Goal: Transaction & Acquisition: Purchase product/service

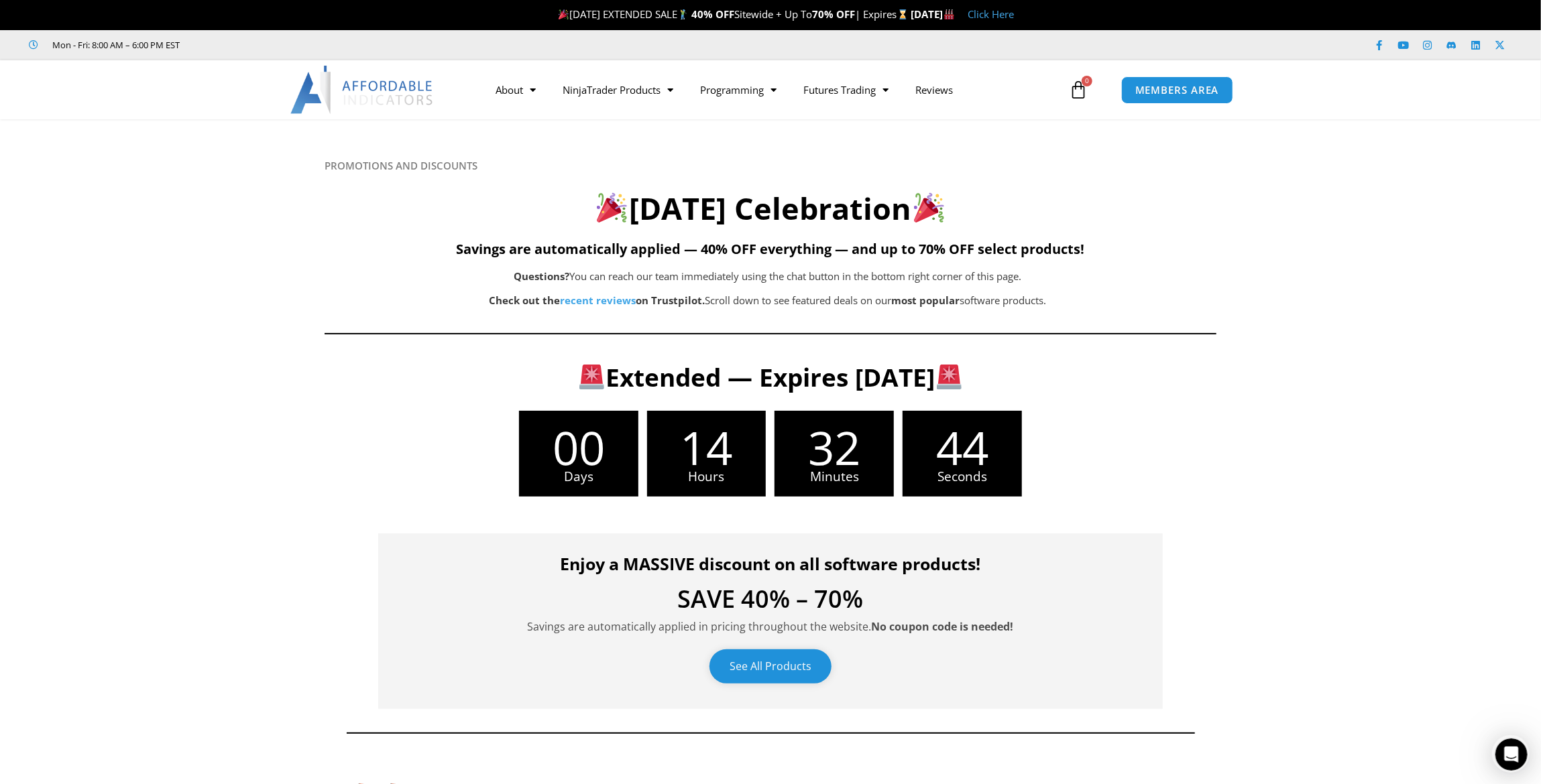
click at [768, 659] on link "See All Products" at bounding box center [770, 666] width 122 height 34
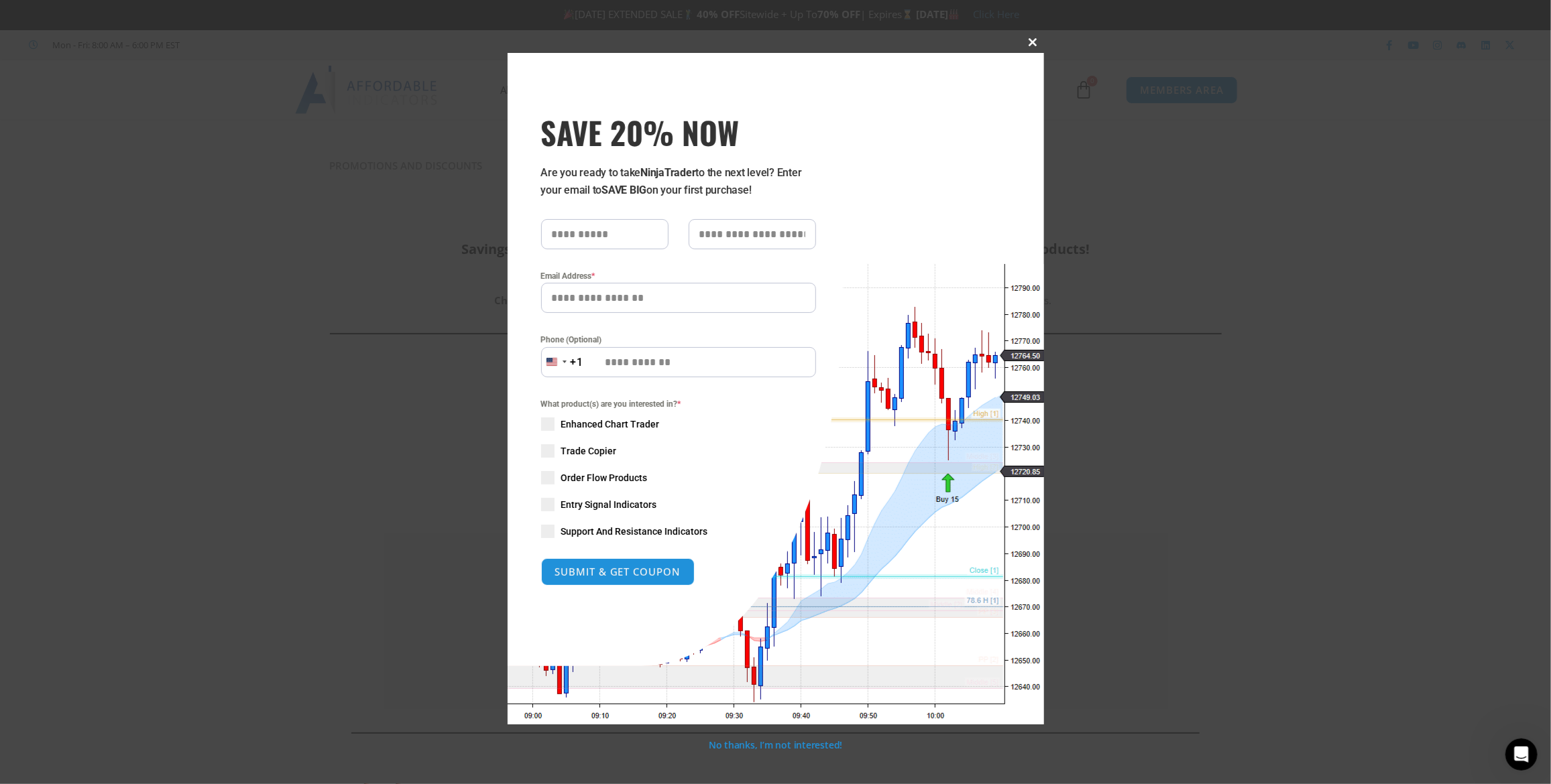
click at [1029, 39] on span at bounding box center [1033, 42] width 22 height 8
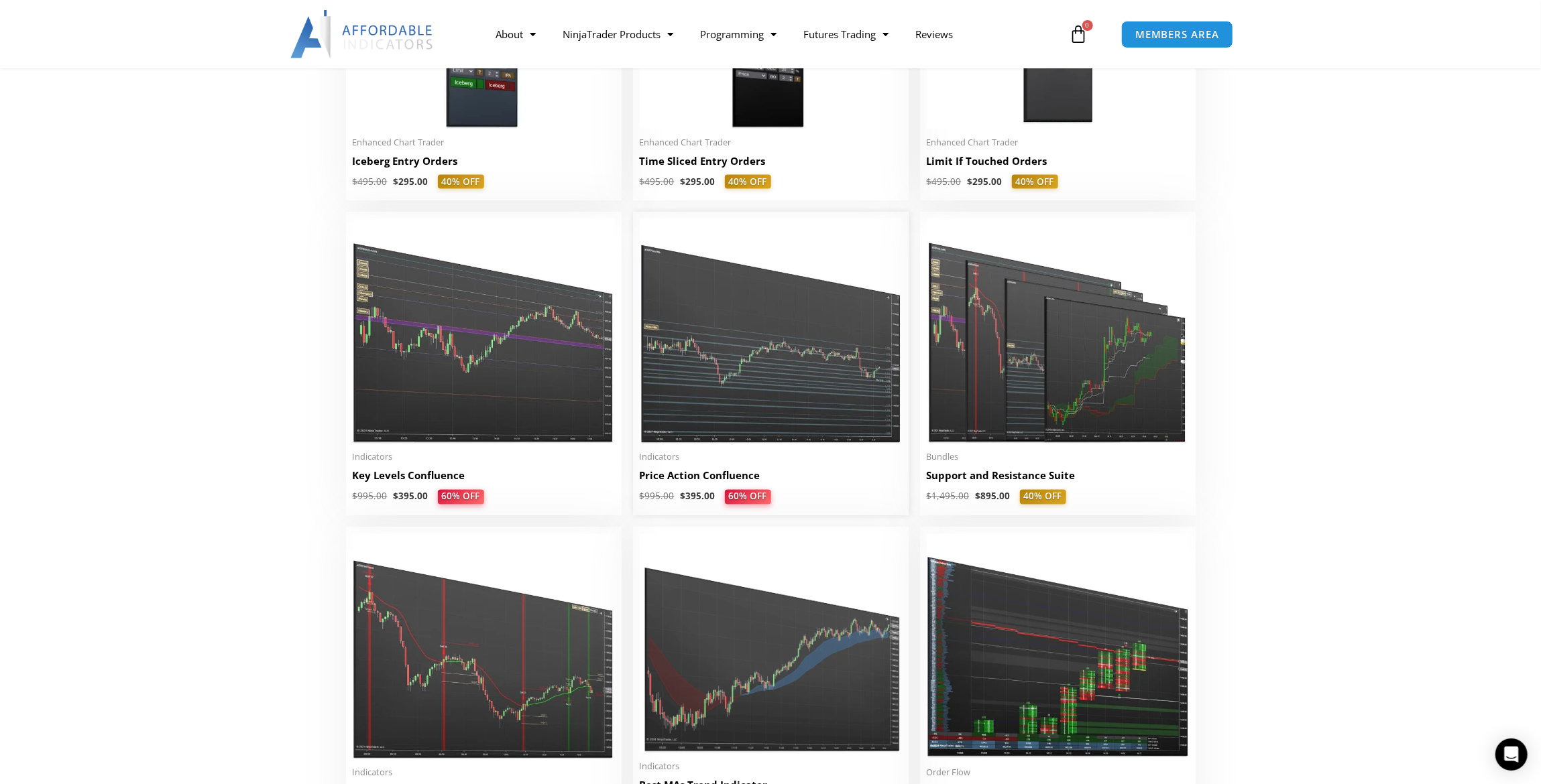
scroll to position [1876, 0]
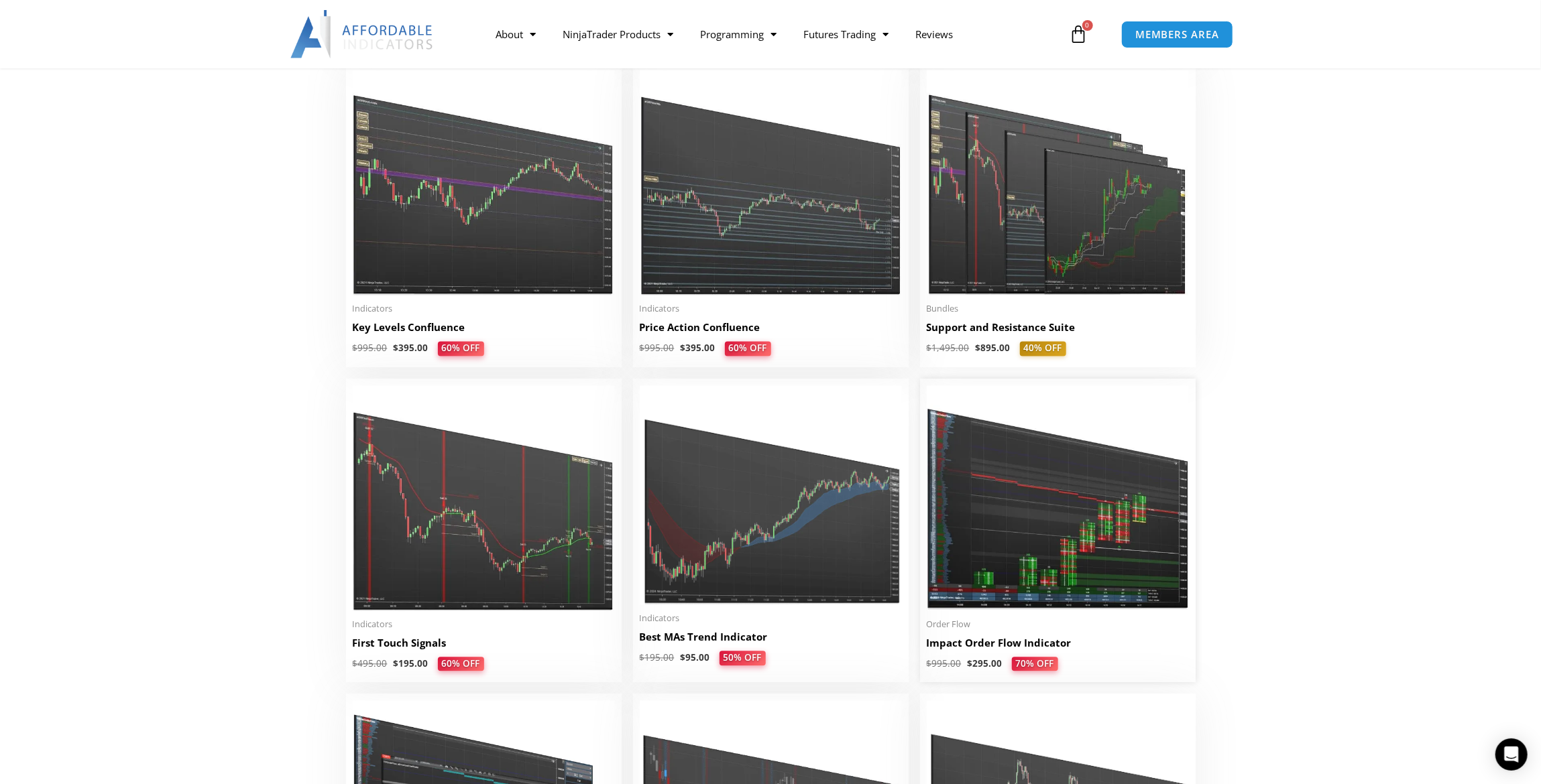
click at [1092, 513] on img at bounding box center [1057, 499] width 263 height 225
